Goal: Navigation & Orientation: Find specific page/section

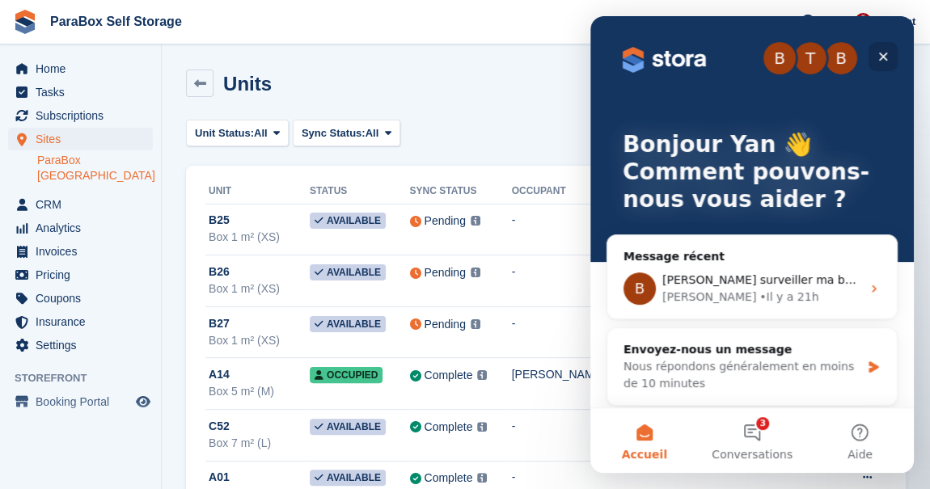
click at [880, 58] on icon "Fermer" at bounding box center [883, 56] width 13 height 13
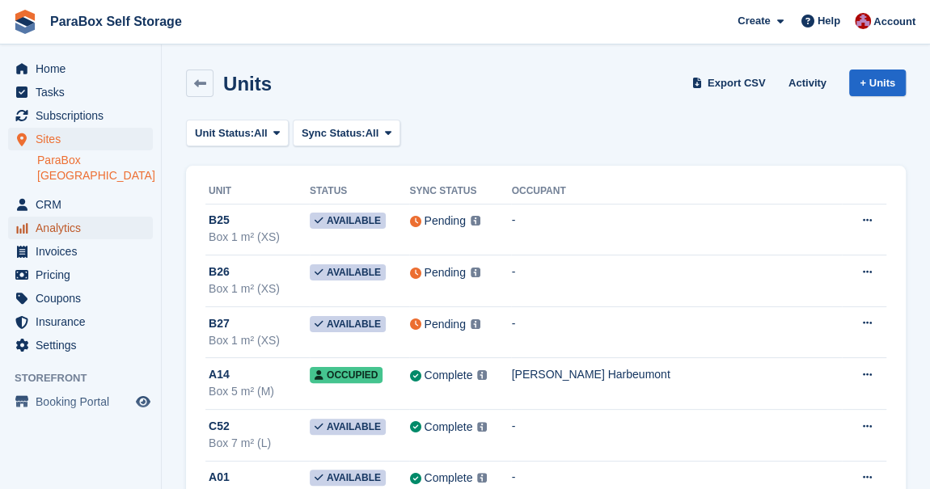
click at [66, 218] on span "Analytics" at bounding box center [84, 228] width 97 height 23
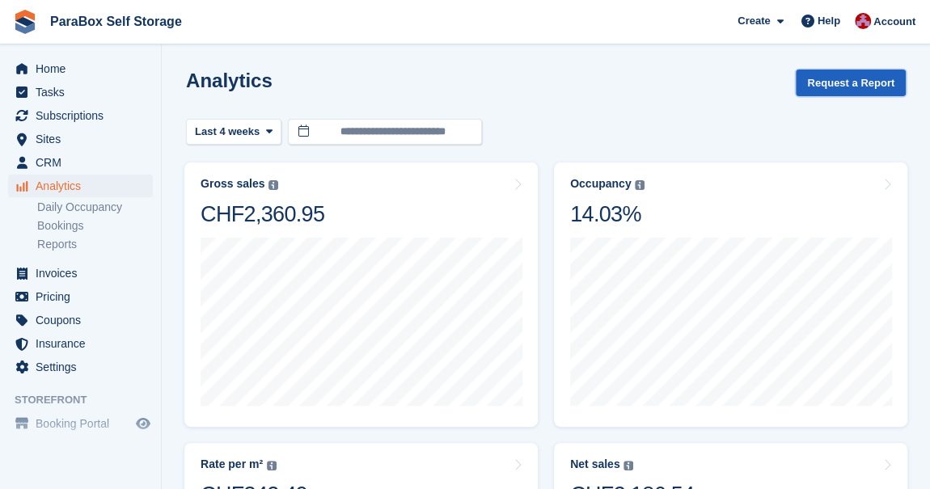
click at [848, 80] on button "Request a Report" at bounding box center [851, 83] width 110 height 27
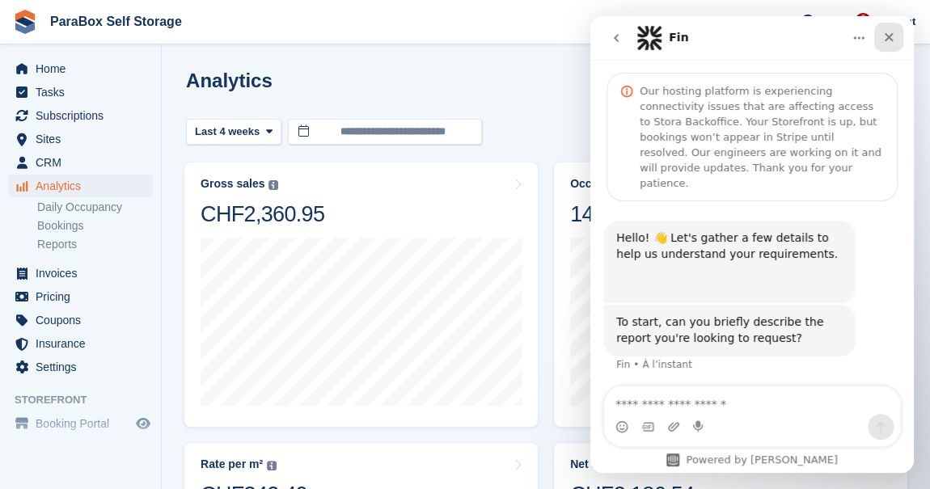
click at [890, 39] on icon "Fermer" at bounding box center [889, 37] width 9 height 9
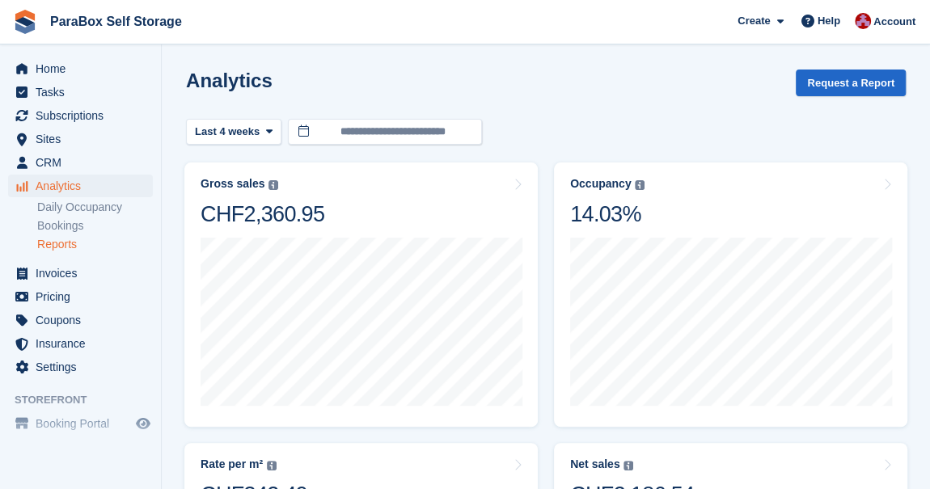
click at [64, 242] on link "Reports" at bounding box center [95, 244] width 116 height 15
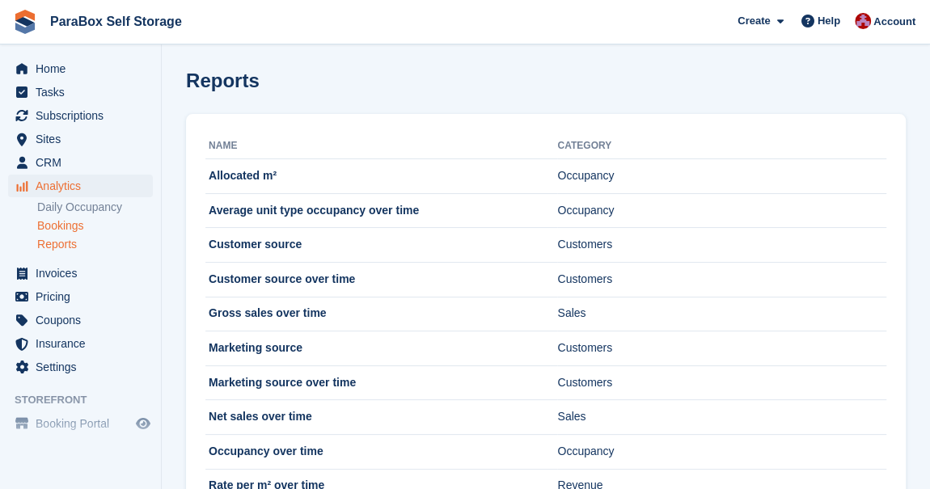
click at [47, 228] on link "Bookings" at bounding box center [95, 225] width 116 height 15
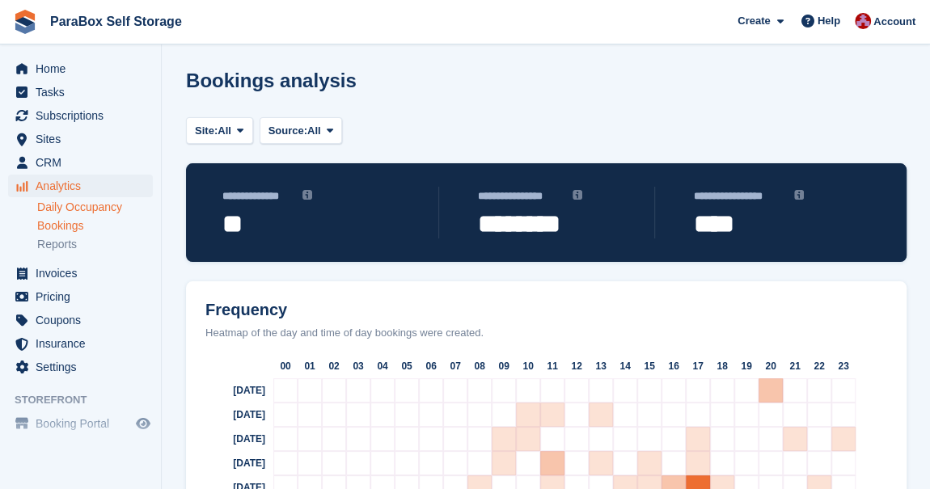
click at [72, 201] on link "Daily Occupancy" at bounding box center [95, 207] width 116 height 15
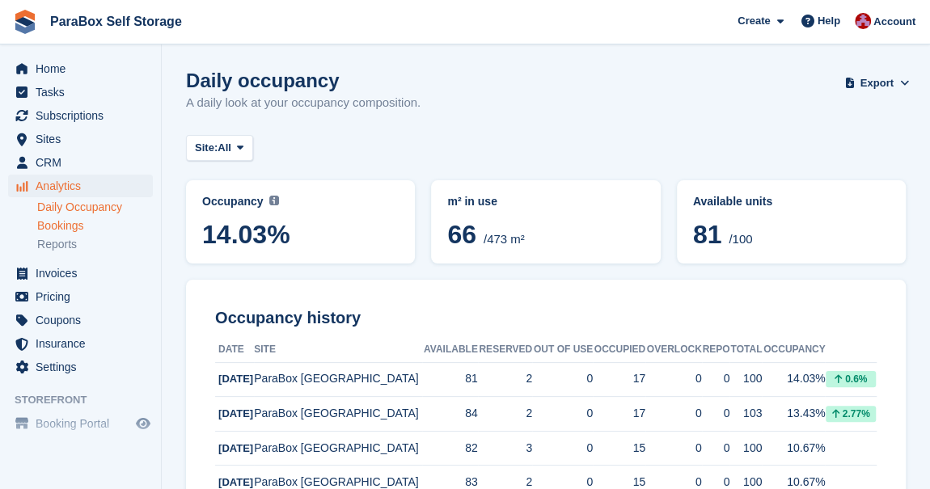
click at [79, 224] on link "Bookings" at bounding box center [95, 225] width 116 height 15
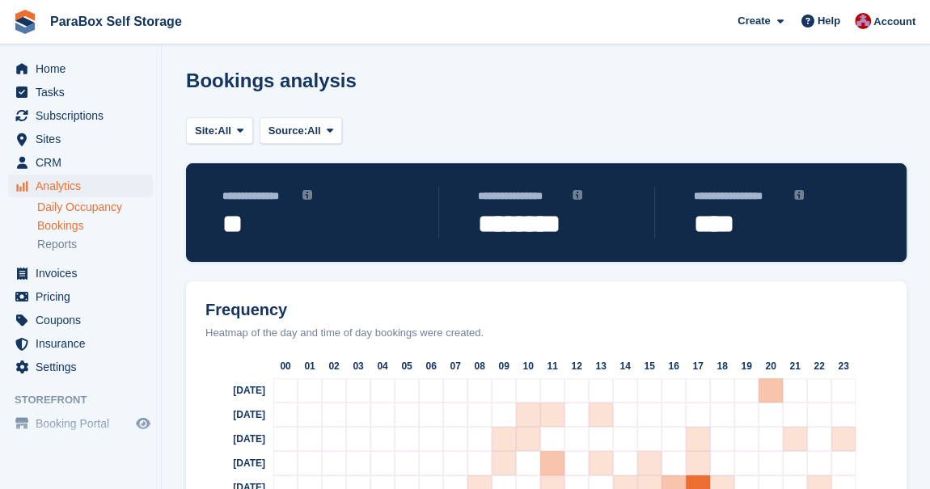
click at [69, 209] on link "Daily Occupancy" at bounding box center [95, 207] width 116 height 15
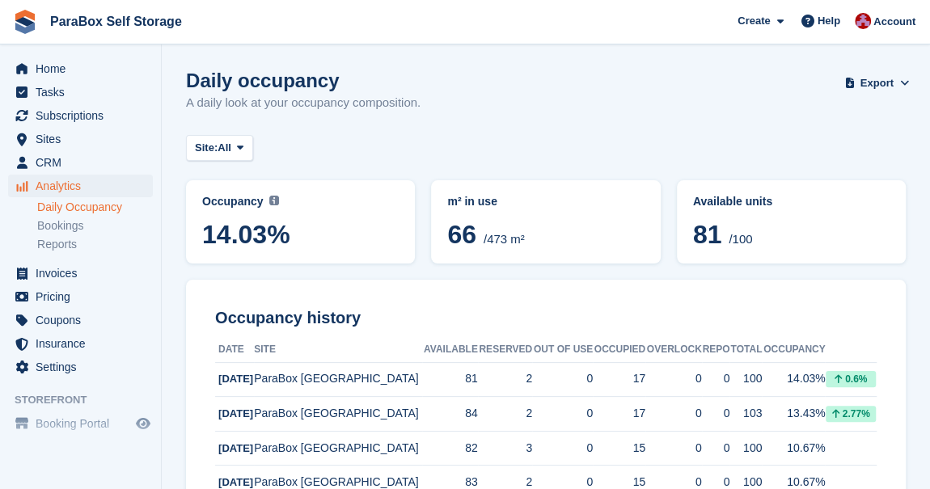
click at [69, 209] on link "Daily Occupancy" at bounding box center [95, 207] width 116 height 15
click at [49, 169] on span "CRM" at bounding box center [84, 162] width 97 height 23
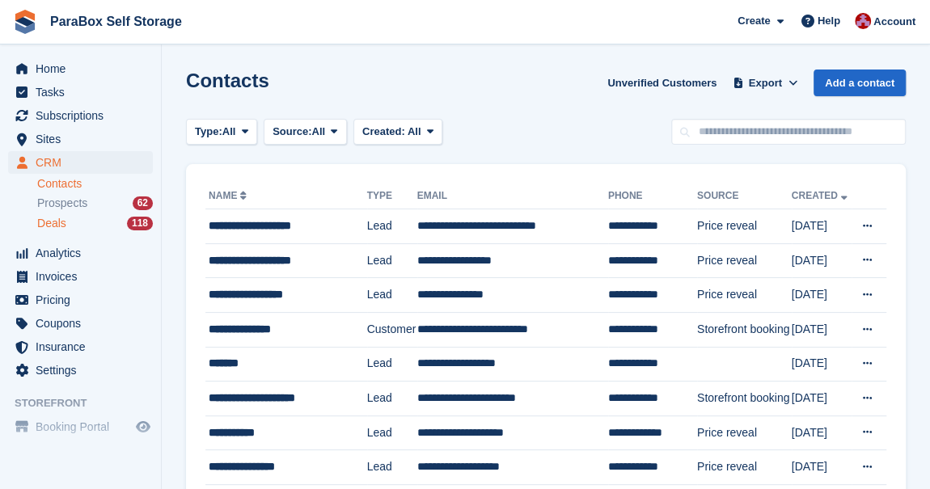
click at [57, 224] on span "Deals" at bounding box center [51, 223] width 29 height 15
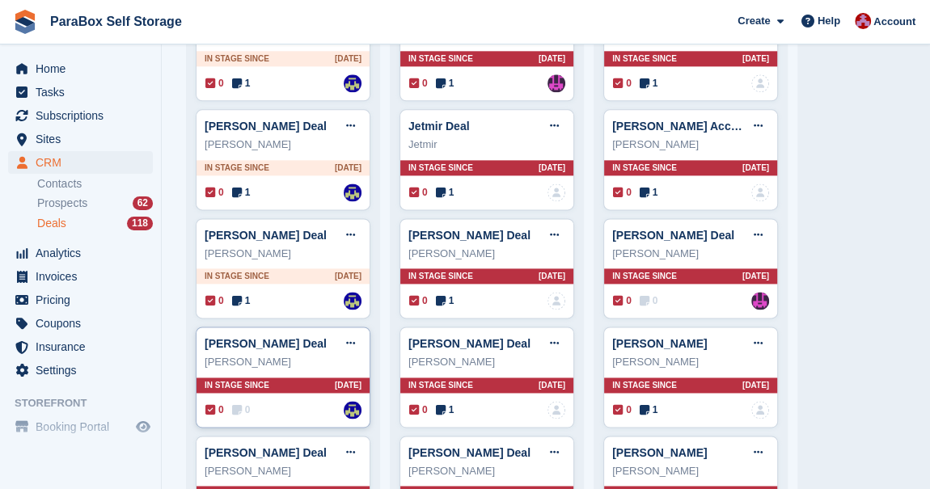
scroll to position [980, 0]
click at [243, 294] on span "1" at bounding box center [241, 301] width 19 height 15
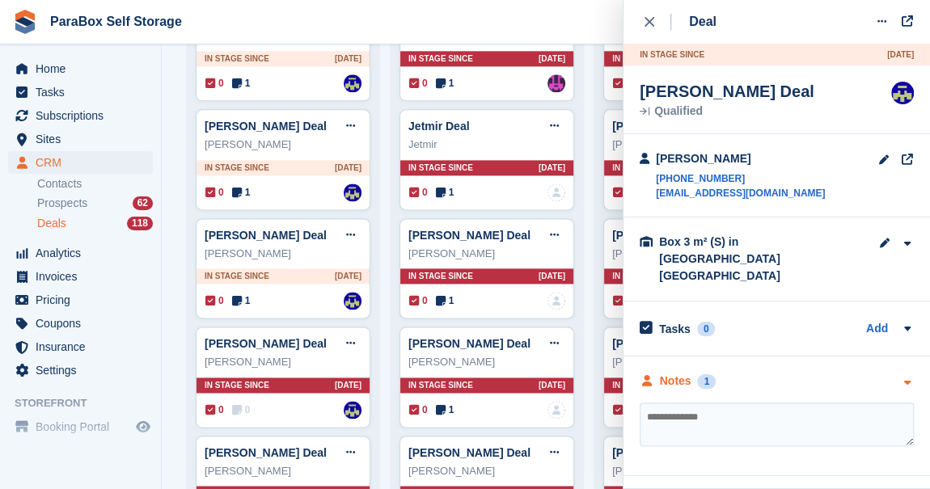
click at [681, 373] on div "Notes" at bounding box center [676, 381] width 32 height 17
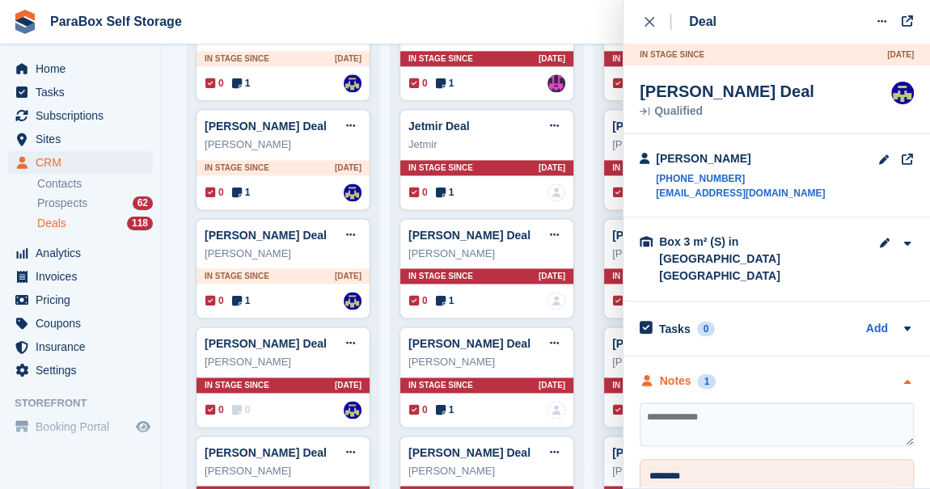
scroll to position [23, 0]
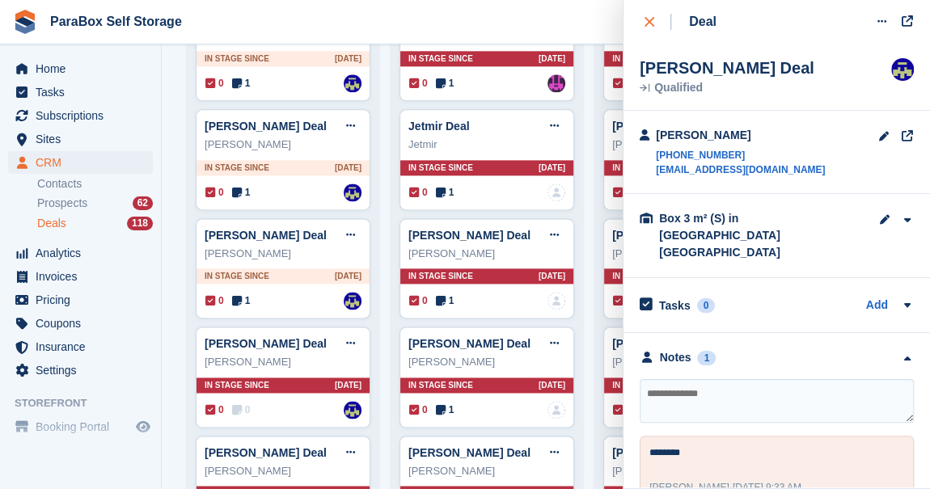
click at [653, 20] on div "close" at bounding box center [658, 22] width 27 height 16
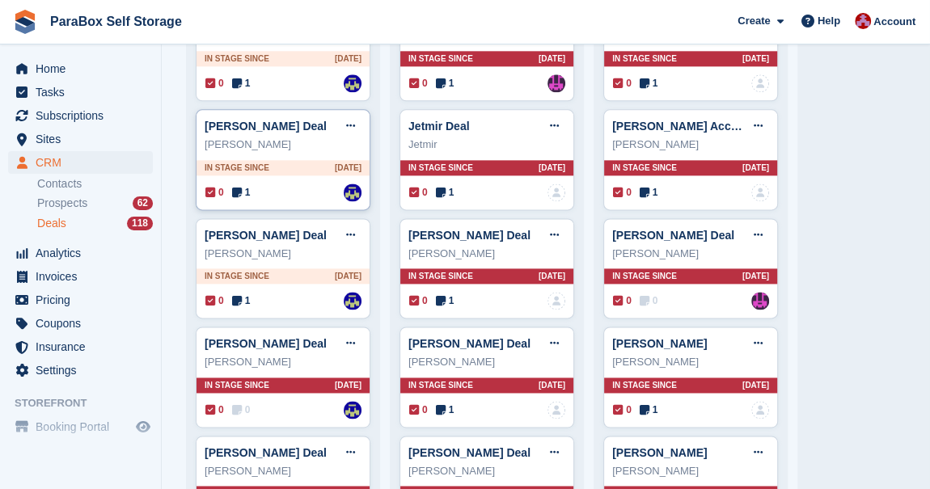
click at [239, 187] on icon at bounding box center [237, 192] width 10 height 11
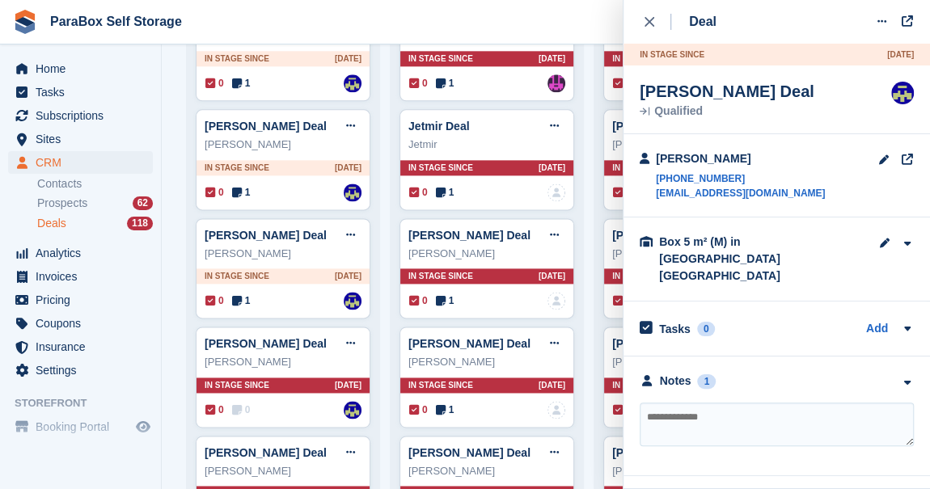
click at [666, 373] on div "Notes 1 ********* [PERSON_NAME] - [DATE] 11:30 AM [GEOGRAPHIC_DATA]" at bounding box center [777, 417] width 306 height 120
click at [668, 373] on div "Notes" at bounding box center [676, 381] width 32 height 17
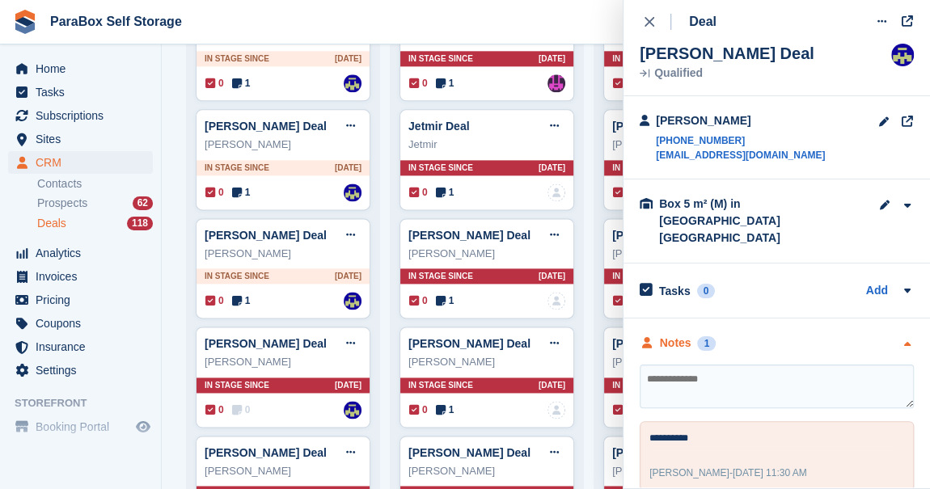
scroll to position [0, 0]
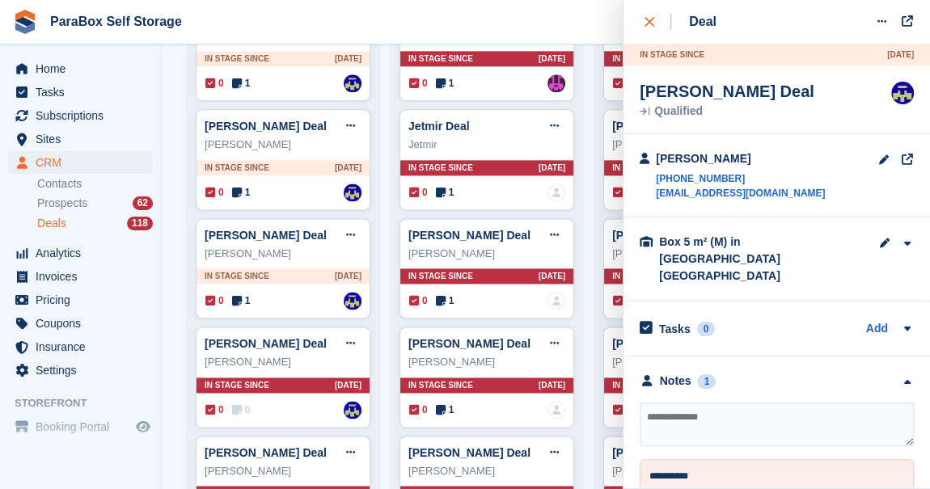
click at [655, 27] on div "close" at bounding box center [658, 22] width 27 height 16
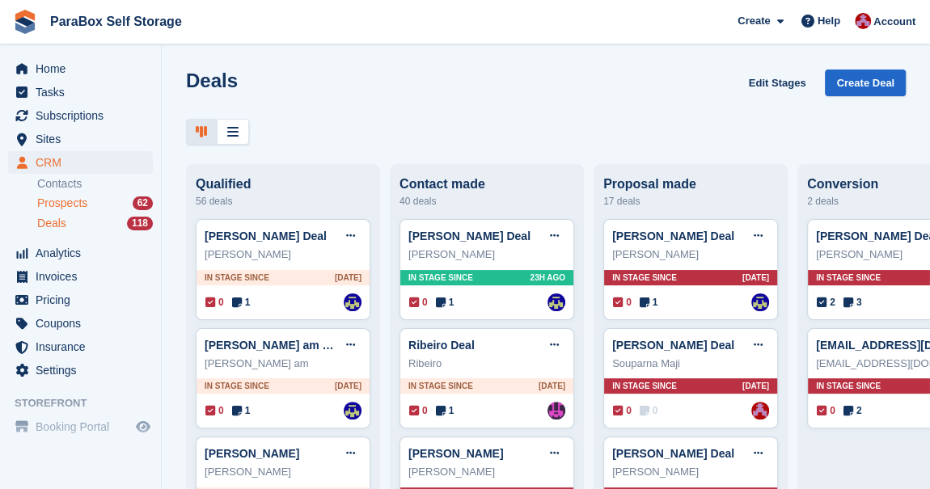
click at [61, 203] on span "Prospects" at bounding box center [62, 203] width 50 height 15
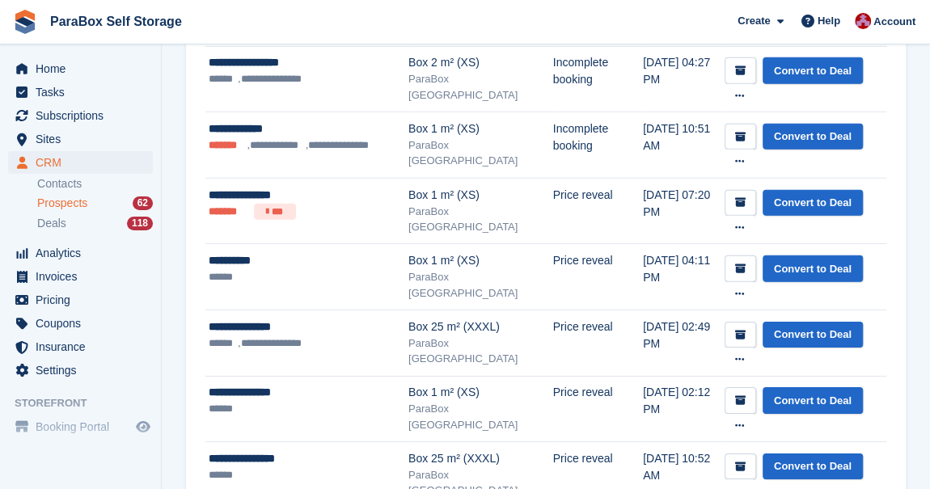
scroll to position [2458, 0]
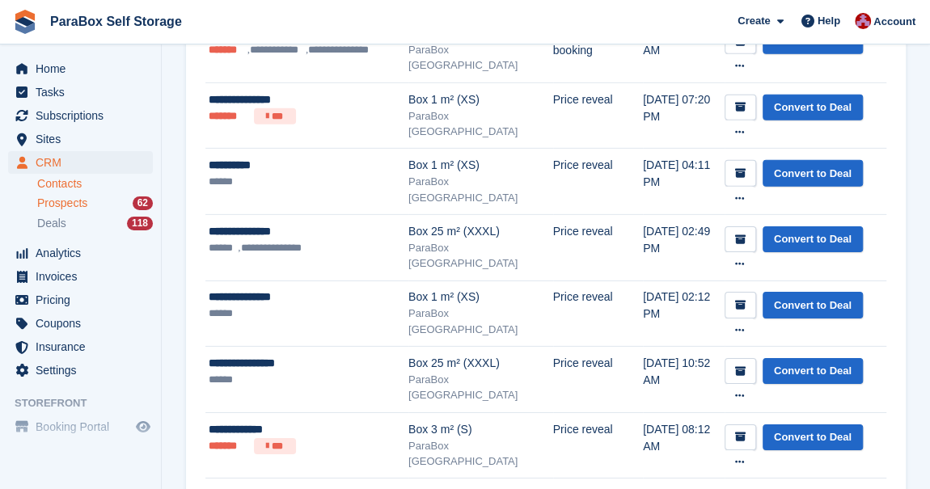
click at [70, 185] on link "Contacts" at bounding box center [95, 183] width 116 height 15
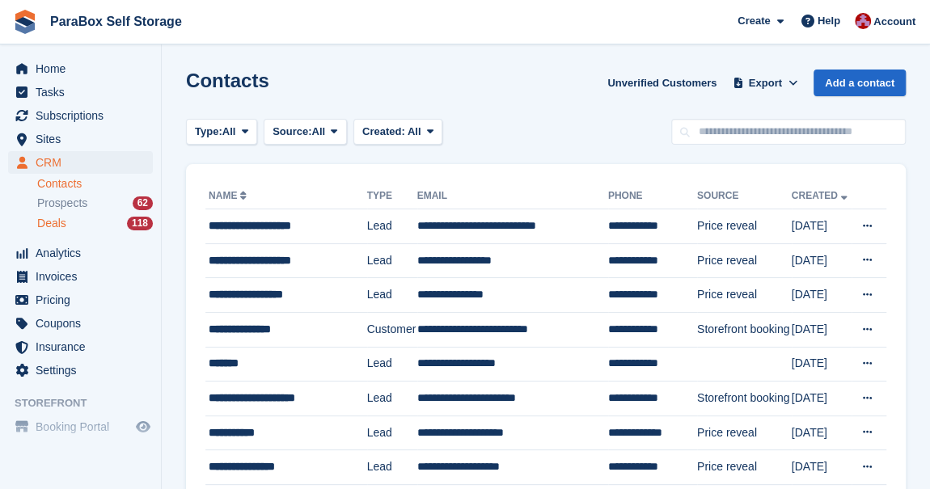
click at [56, 229] on span "Deals" at bounding box center [51, 223] width 29 height 15
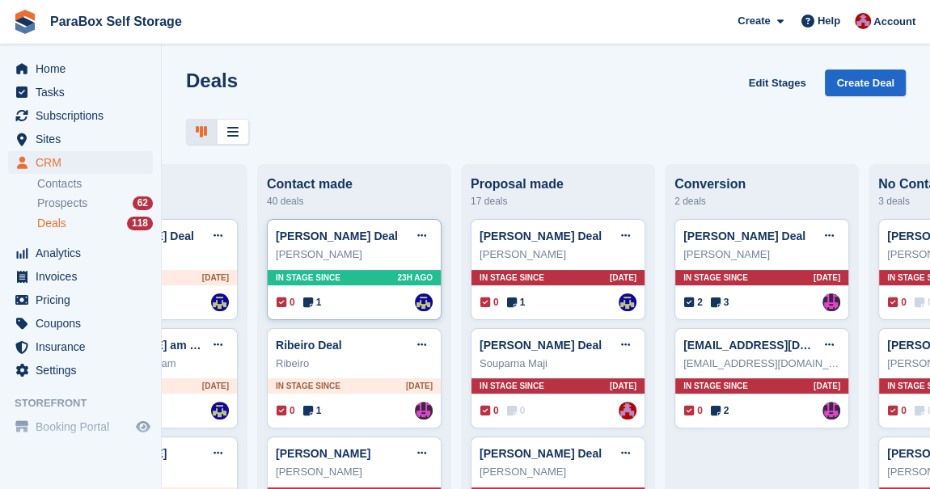
scroll to position [0, 133]
click at [110, 113] on span "Subscriptions" at bounding box center [84, 115] width 97 height 23
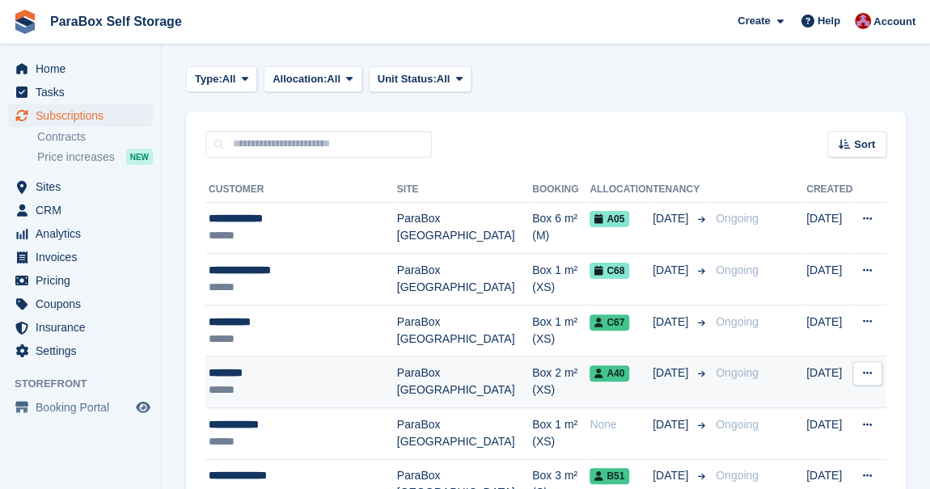
scroll to position [67, 0]
